Goal: Transaction & Acquisition: Purchase product/service

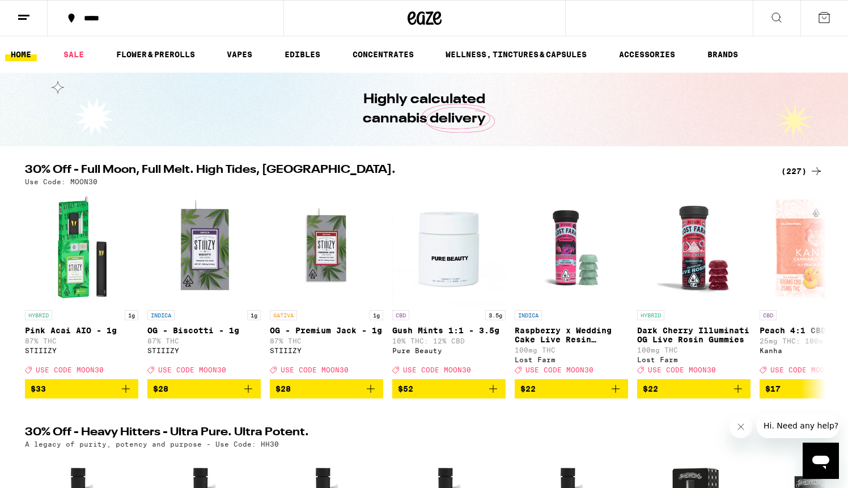
click at [104, 20] on div "*****" at bounding box center [172, 18] width 188 height 8
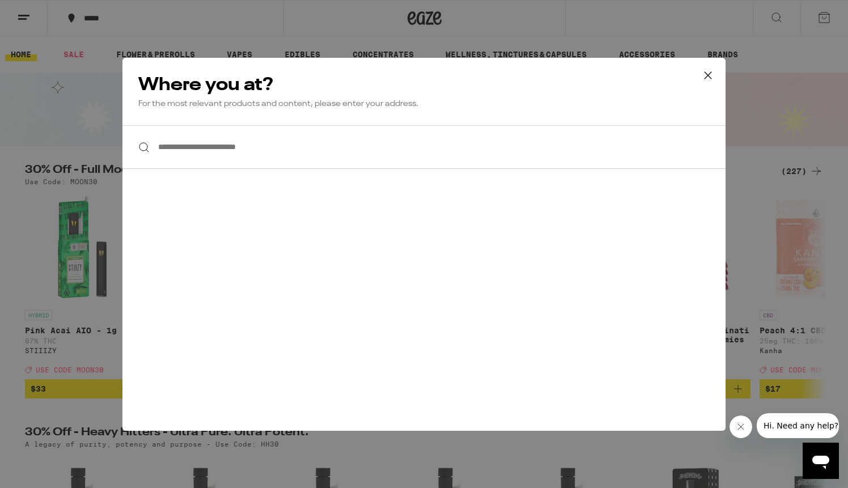
click at [176, 155] on input "**********" at bounding box center [423, 147] width 603 height 44
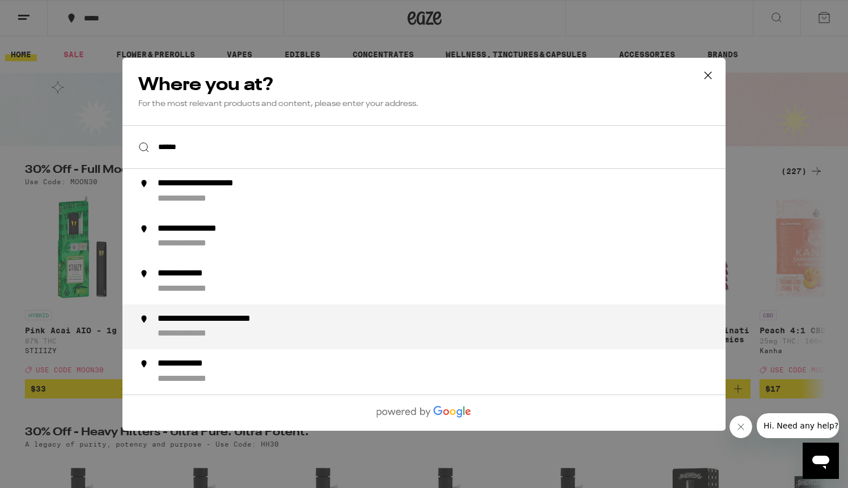
click at [209, 317] on div "**********" at bounding box center [237, 319] width 158 height 12
type input "**********"
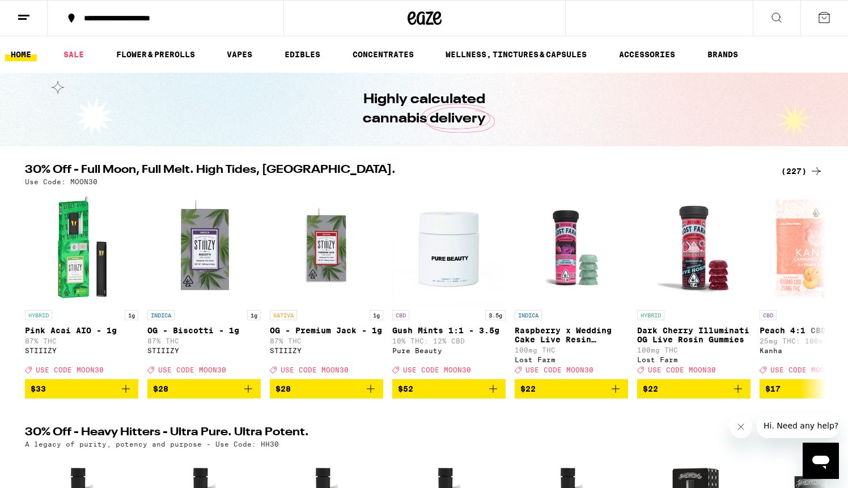
click at [425, 18] on icon at bounding box center [425, 18] width 34 height 20
click at [298, 53] on link "EDIBLES" at bounding box center [302, 55] width 47 height 14
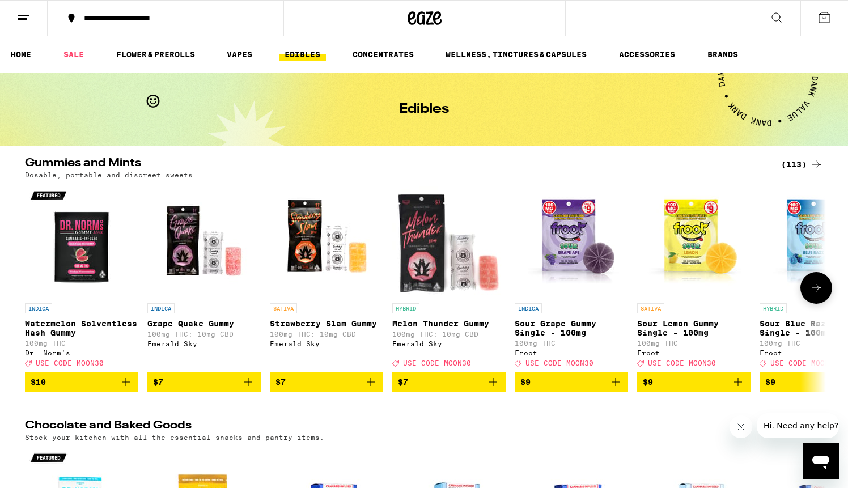
click at [820, 292] on icon at bounding box center [816, 288] width 14 height 14
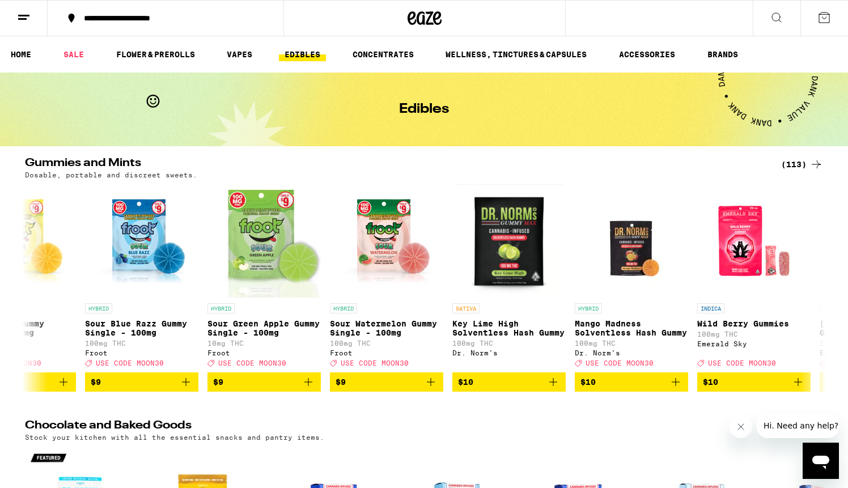
click at [770, 19] on icon at bounding box center [777, 18] width 14 height 14
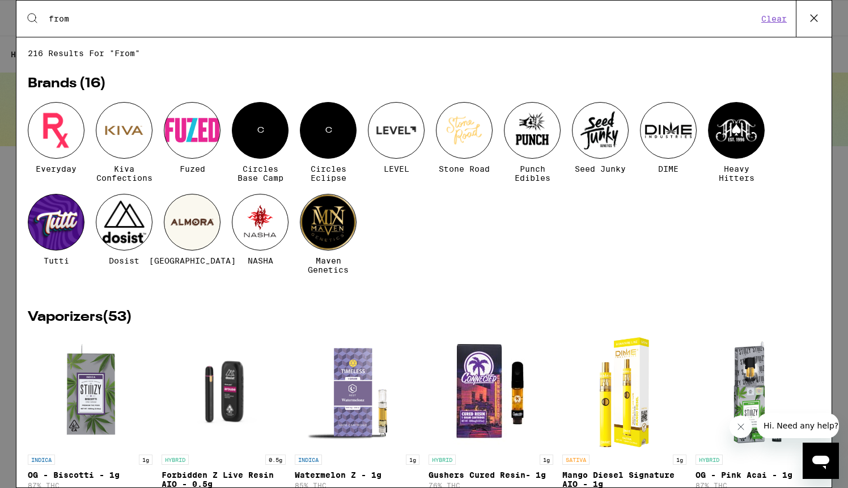
click at [57, 16] on input "from" at bounding box center [403, 19] width 710 height 10
click at [88, 18] on input "from" at bounding box center [403, 19] width 710 height 10
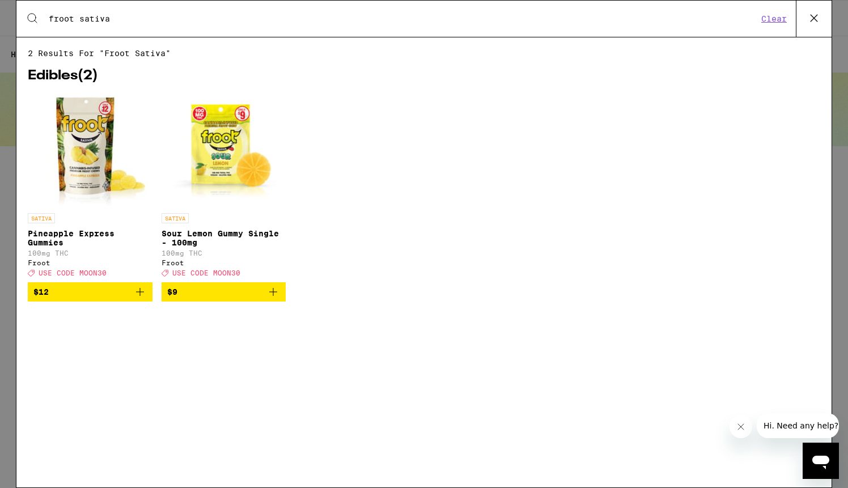
type input "froot sativa"
click at [74, 138] on img "Open page for Pineapple Express Gummies from Froot" at bounding box center [90, 150] width 116 height 113
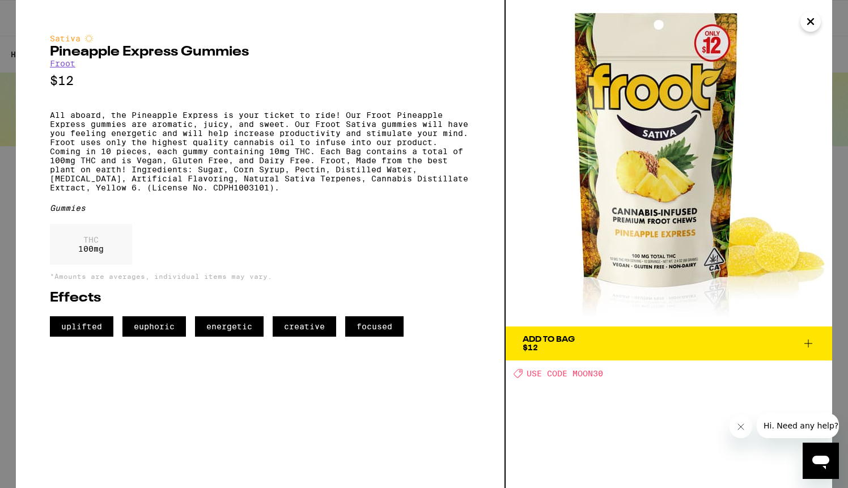
click at [811, 341] on icon at bounding box center [809, 344] width 14 height 14
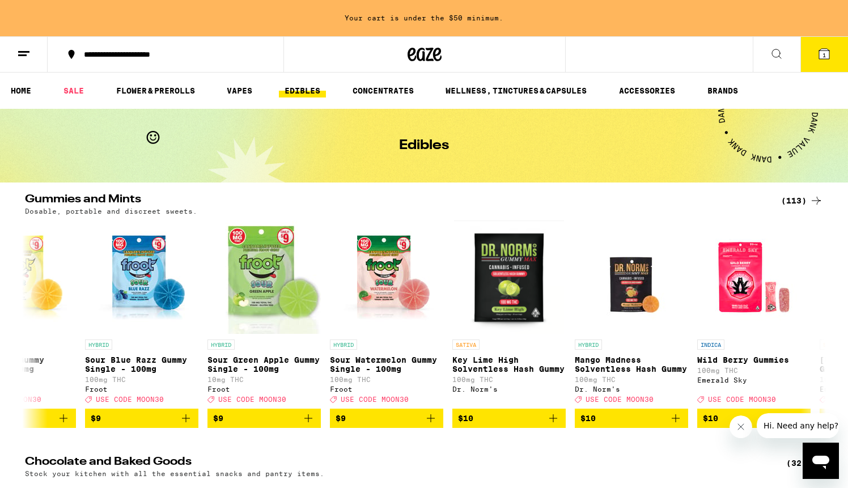
click at [823, 55] on span "1" at bounding box center [824, 55] width 3 height 7
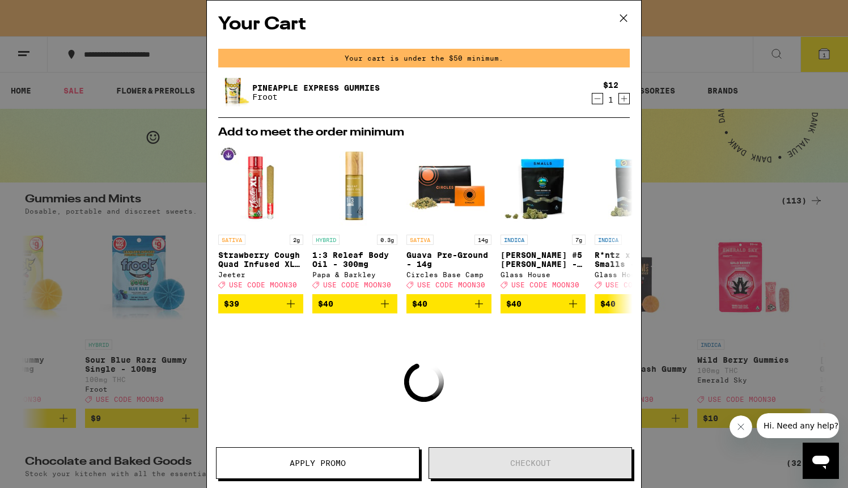
click at [625, 100] on icon "Increment" at bounding box center [624, 99] width 10 height 14
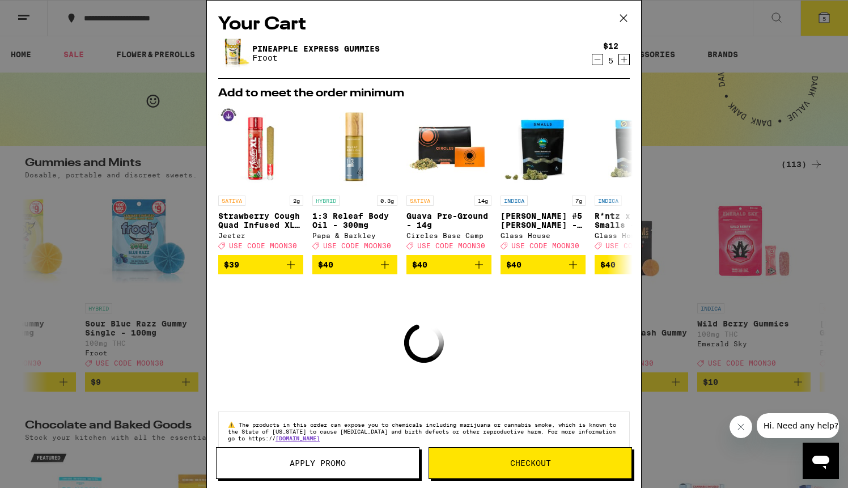
click at [628, 60] on icon "Increment" at bounding box center [624, 60] width 10 height 14
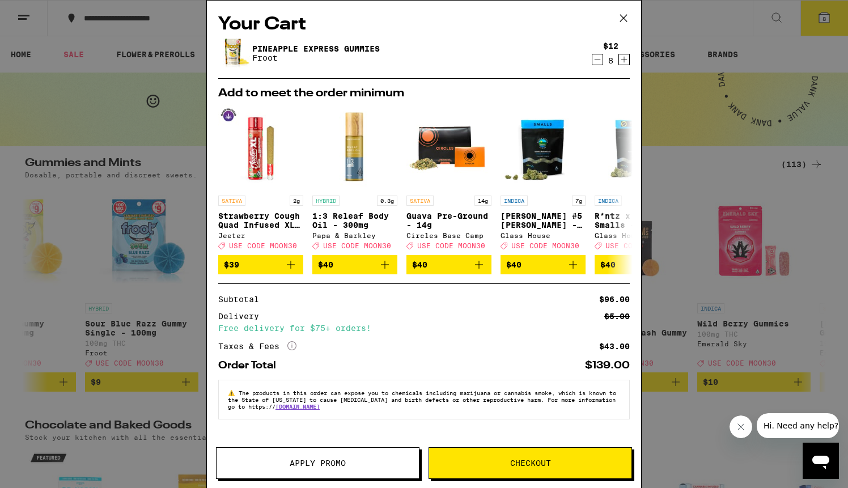
click at [688, 18] on div "Your Cart Pineapple Express Gummies Froot $12 8 Add to meet the order minimum S…" at bounding box center [424, 244] width 848 height 488
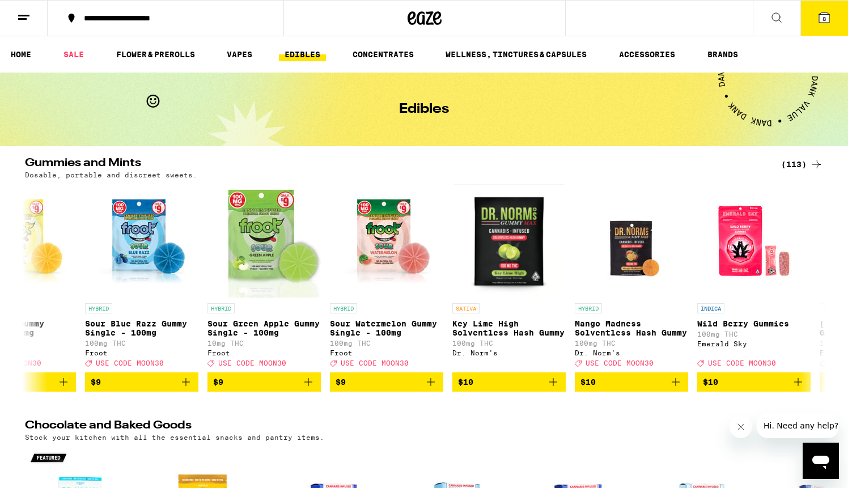
click at [824, 18] on span "8" at bounding box center [824, 18] width 3 height 7
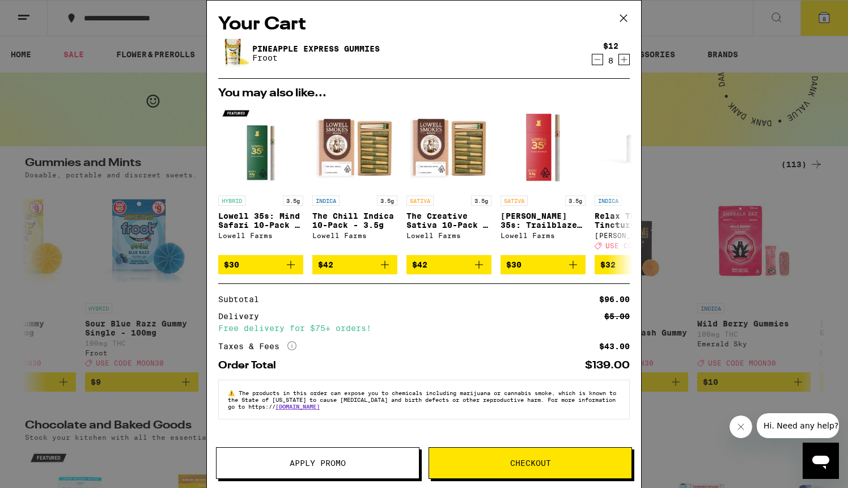
click at [597, 60] on icon "Decrement" at bounding box center [597, 60] width 10 height 14
click at [519, 456] on button "Checkout" at bounding box center [531, 463] width 204 height 32
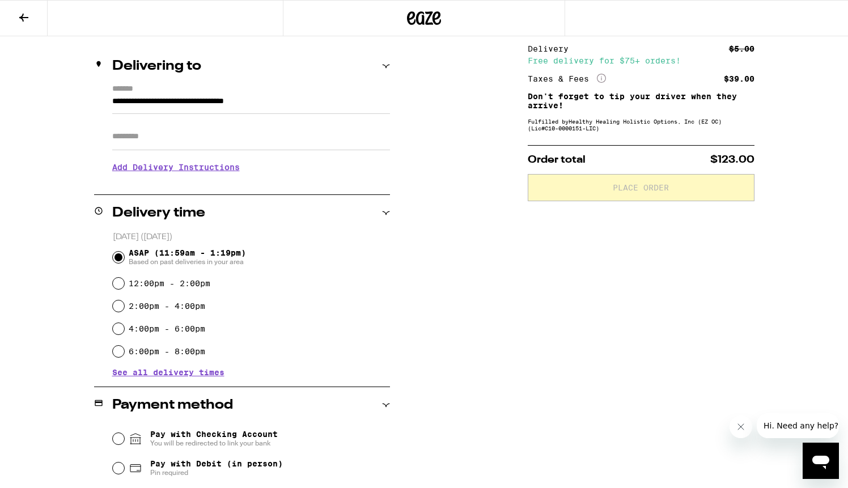
scroll to position [141, 0]
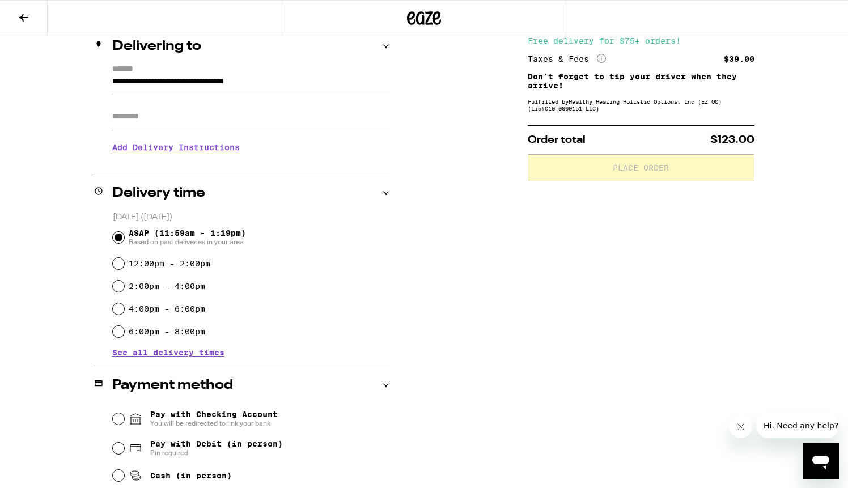
click at [120, 418] on input "Pay with Checking Account You will be redirected to link your bank" at bounding box center [118, 418] width 11 height 11
click at [116, 449] on input "Pay with Debit (in person) Pin required" at bounding box center [118, 448] width 11 height 11
radio input "true"
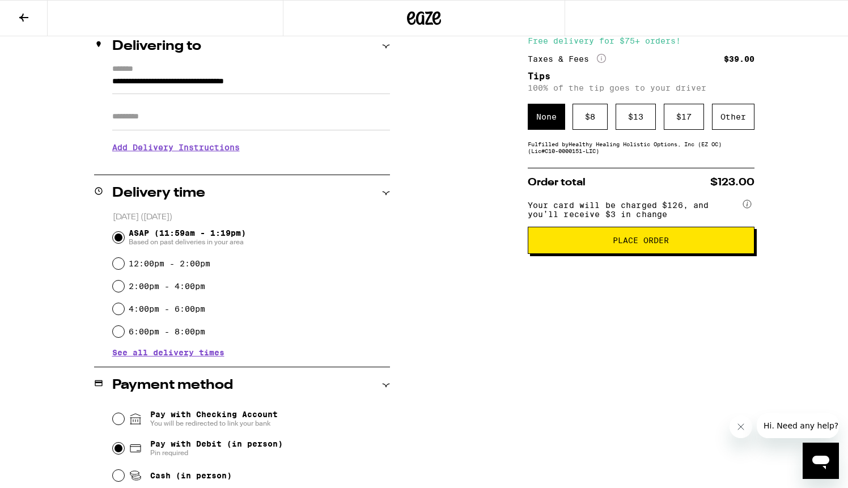
click at [116, 239] on input "ASAP (11:59am - 1:19pm) Based on past deliveries in your area" at bounding box center [118, 237] width 11 height 11
click at [116, 264] on input "12:00pm - 2:00pm" at bounding box center [118, 263] width 11 height 11
radio input "true"
click at [561, 314] on div "Subtotal $84.00 Delivery $5.00 Free delivery for $75+ orders! Taxes & Fees More…" at bounding box center [641, 287] width 227 height 581
click at [644, 244] on span "Place Order" at bounding box center [641, 240] width 56 height 8
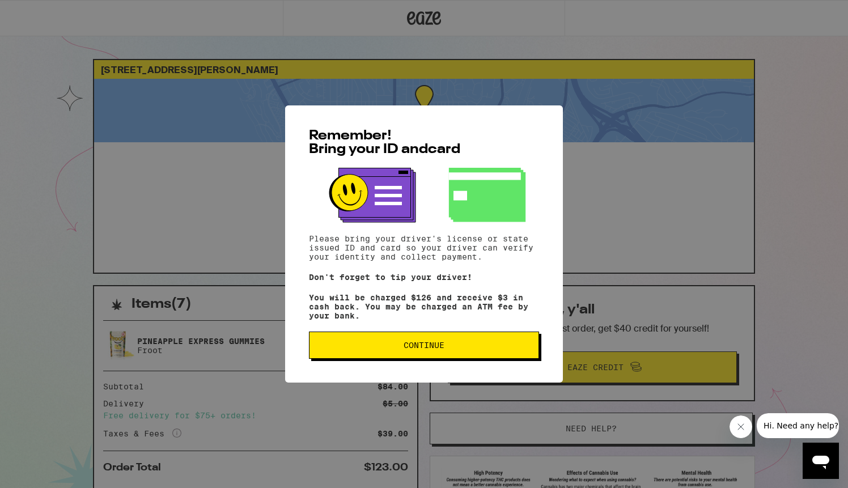
click at [483, 346] on span "Continue" at bounding box center [424, 345] width 211 height 8
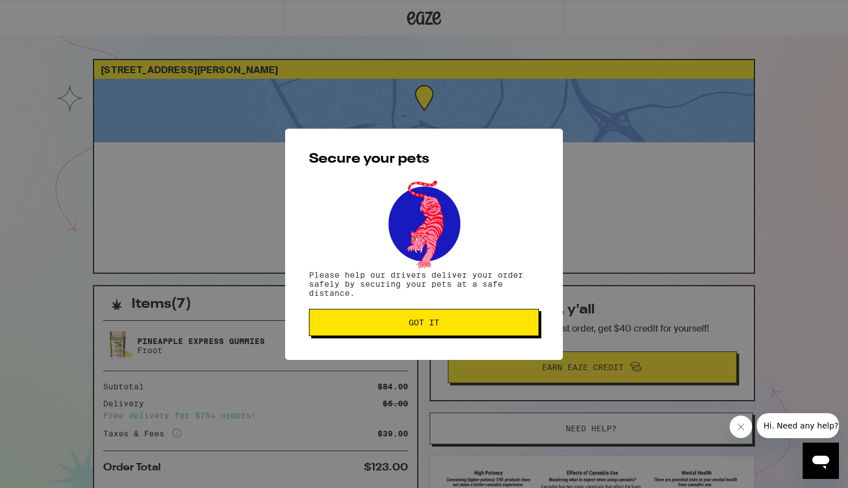
click at [450, 323] on span "Got it" at bounding box center [424, 323] width 211 height 8
